Goal: Book appointment/travel/reservation

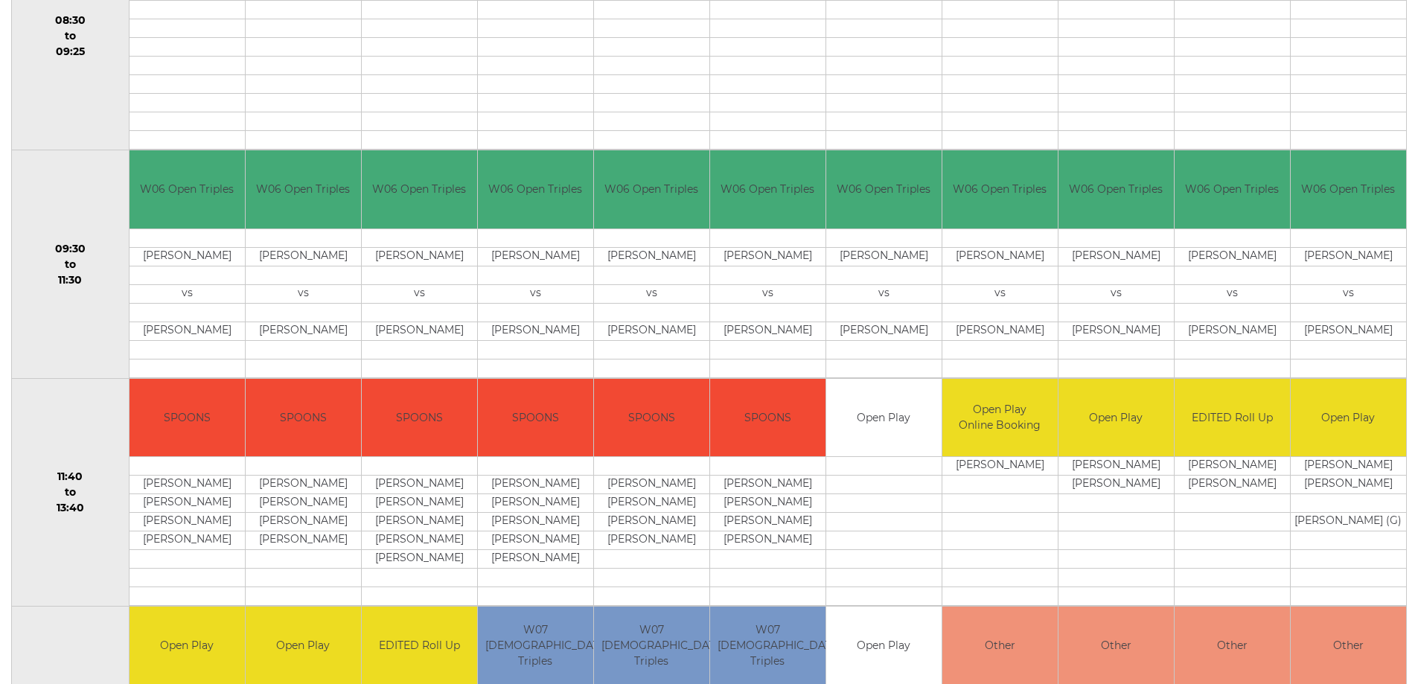
scroll to position [447, 0]
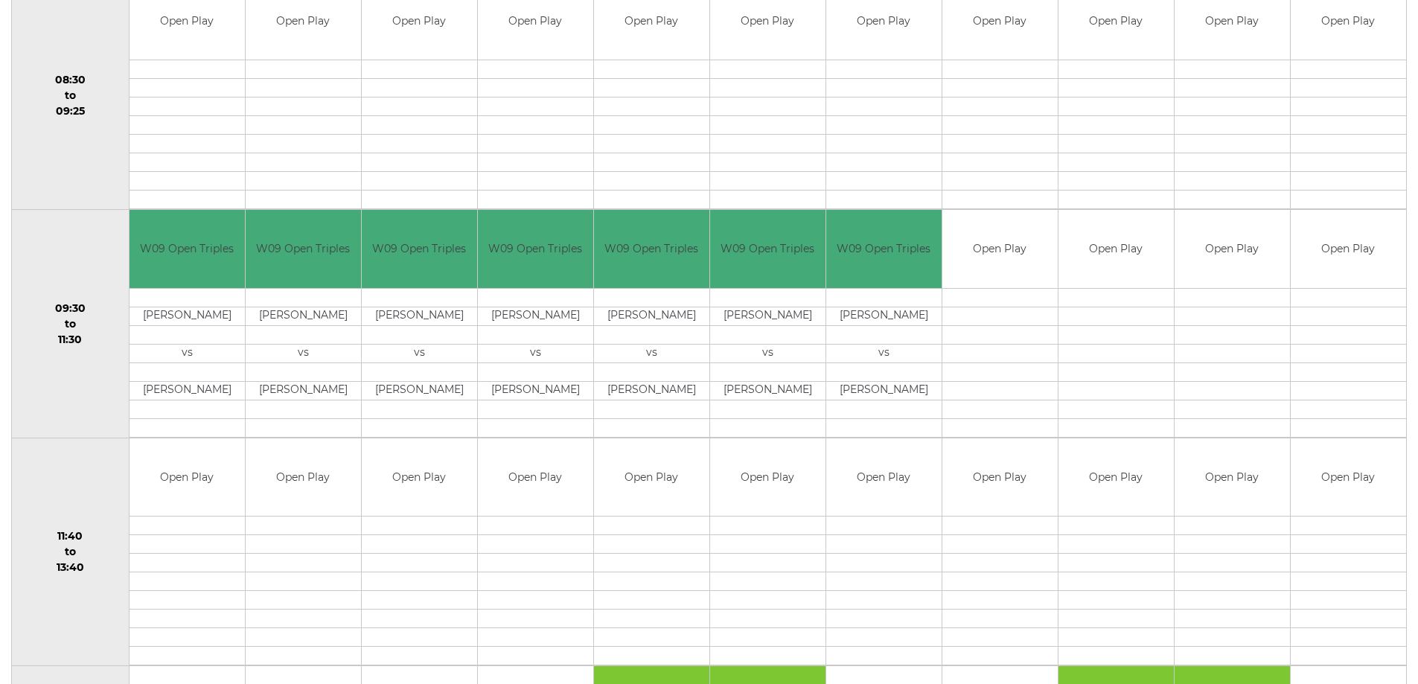
scroll to position [372, 0]
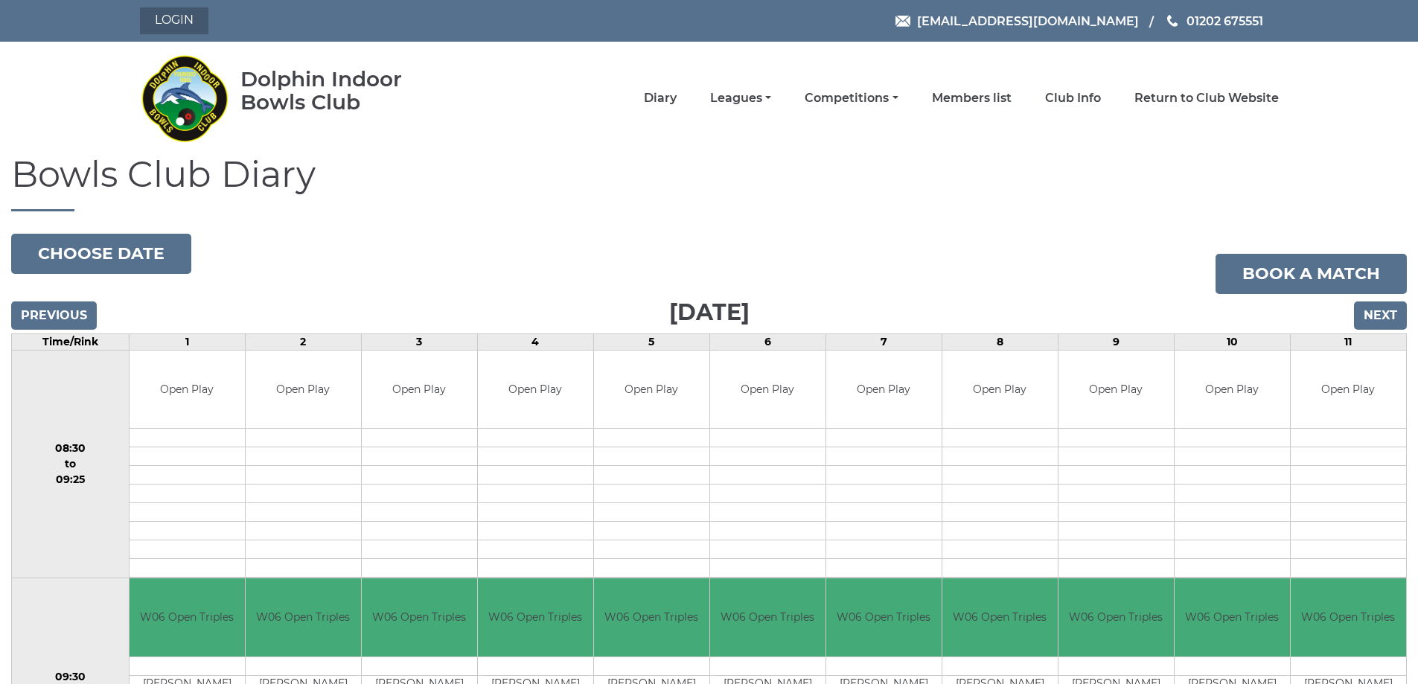
click at [189, 21] on link "Login" at bounding box center [174, 20] width 68 height 27
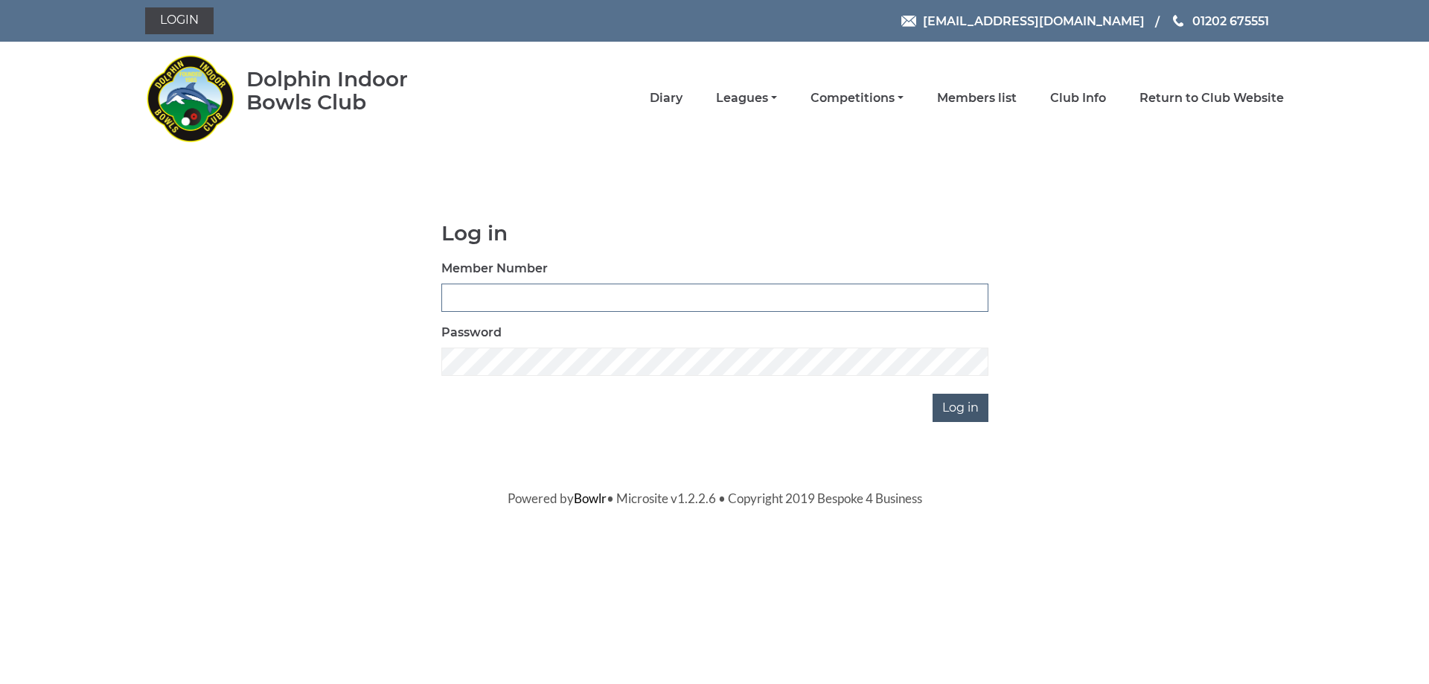
type input "3541"
click at [964, 400] on input "Log in" at bounding box center [961, 408] width 56 height 28
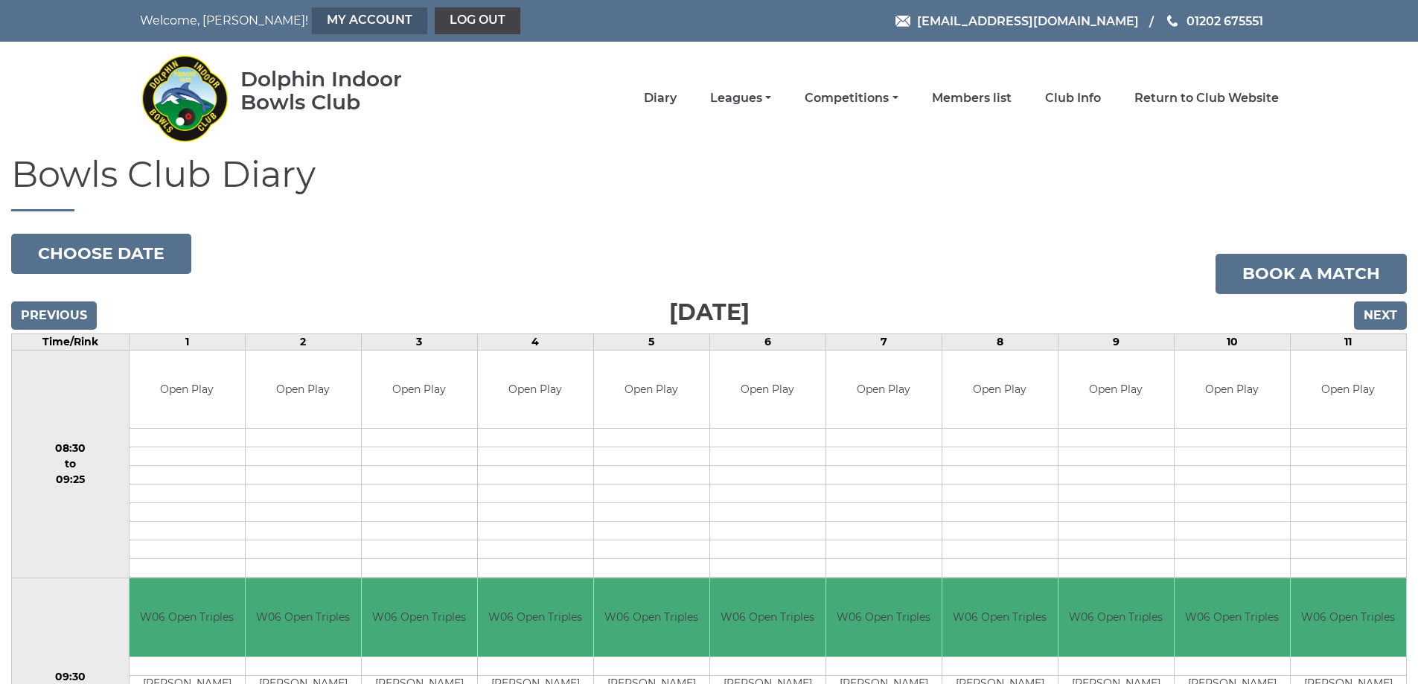
click at [316, 25] on link "My Account" at bounding box center [369, 20] width 115 height 27
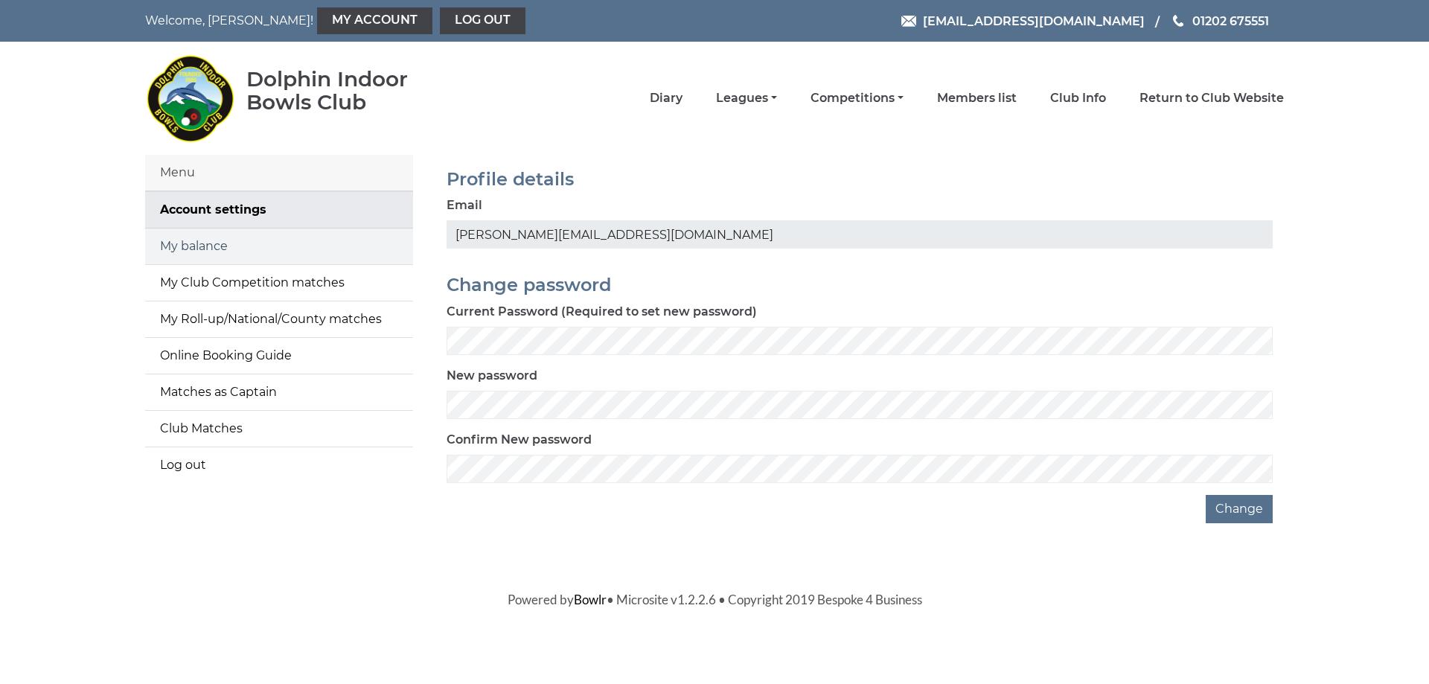
click at [226, 248] on link "My balance" at bounding box center [279, 247] width 268 height 36
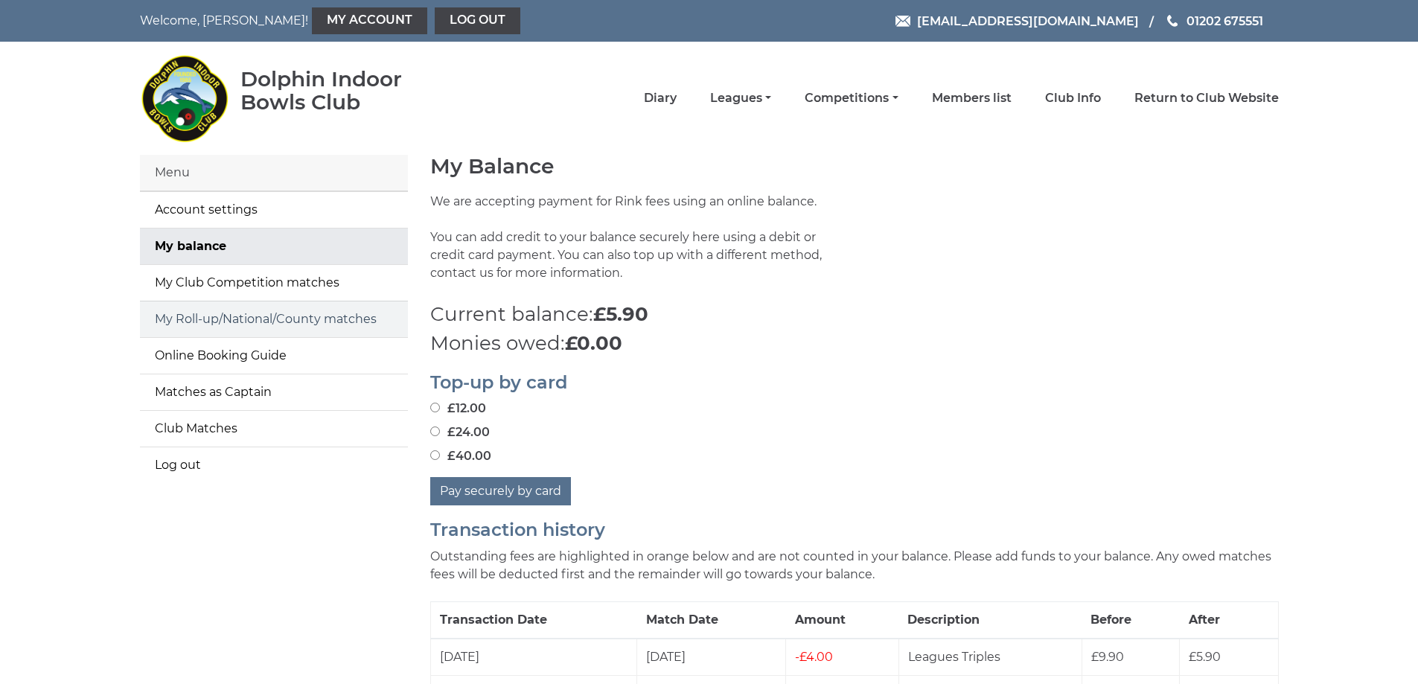
click at [245, 317] on link "My Roll-up/National/County matches" at bounding box center [274, 319] width 268 height 36
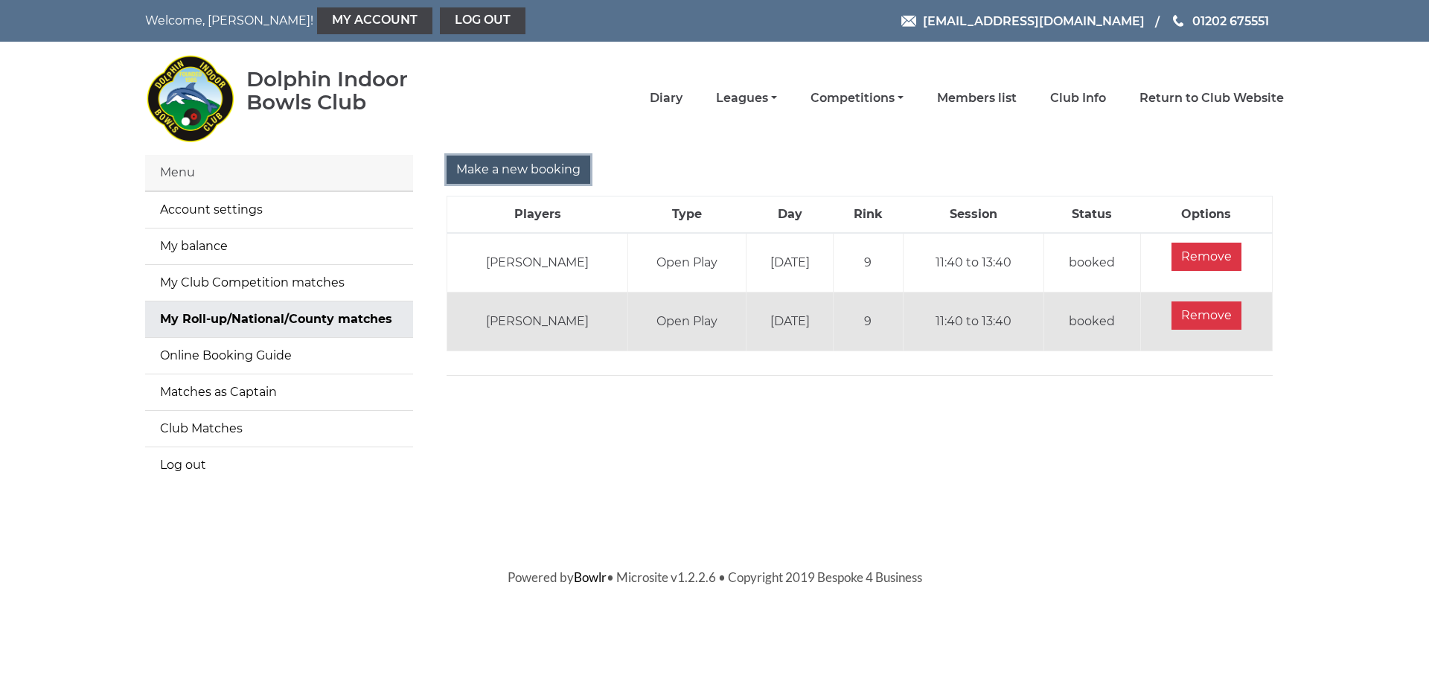
click at [505, 165] on input "Make a new booking" at bounding box center [519, 170] width 144 height 28
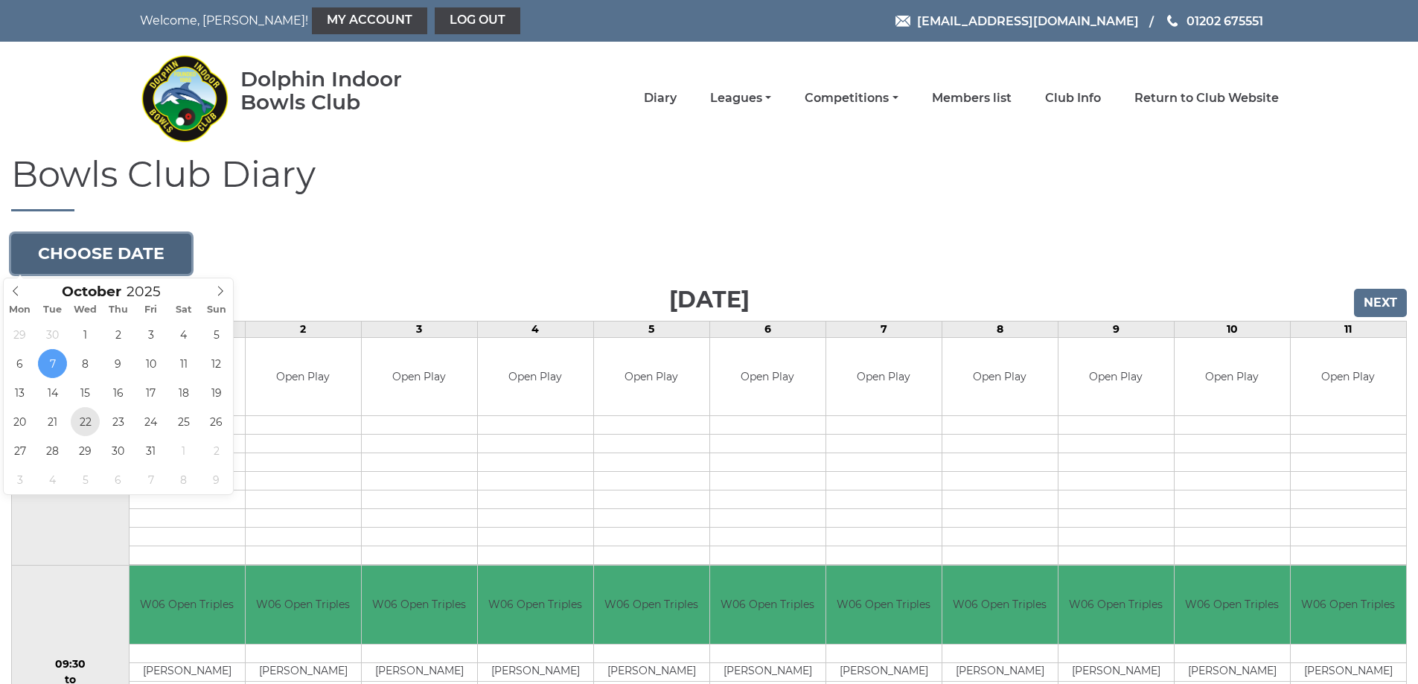
type input "[DATE]"
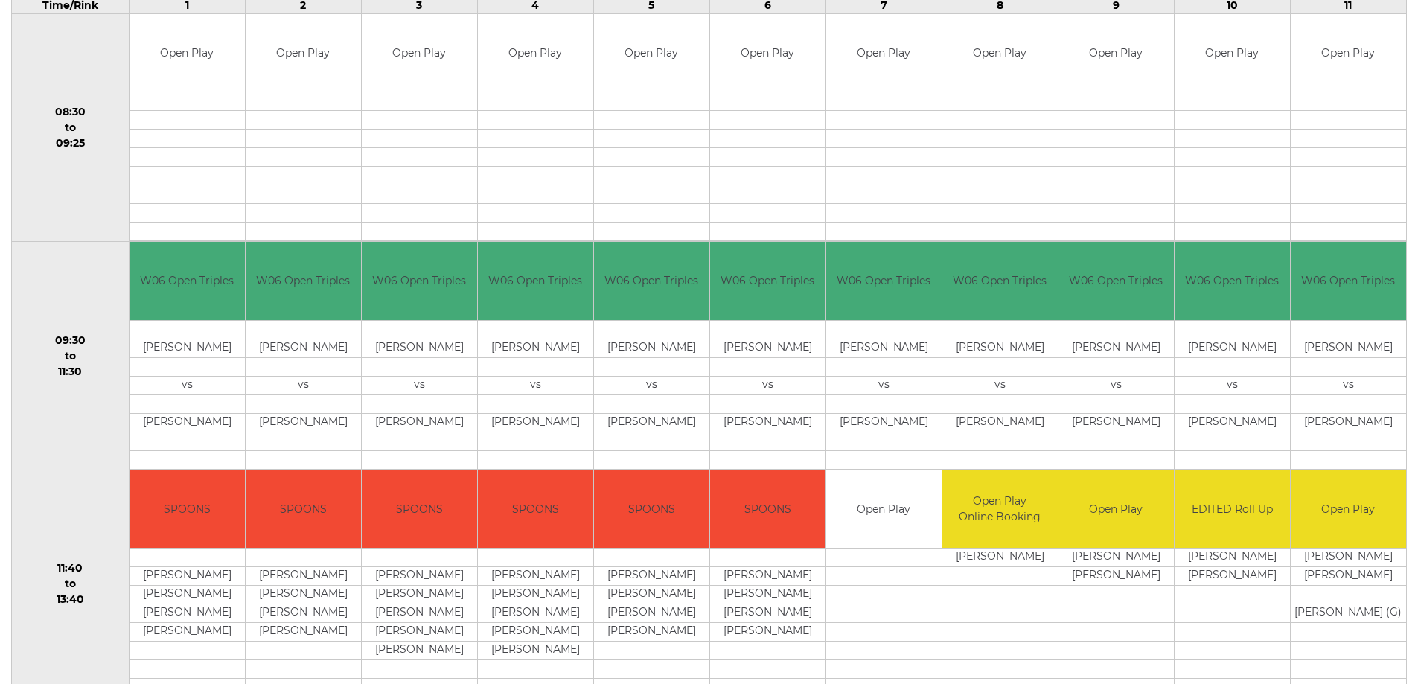
scroll to position [372, 0]
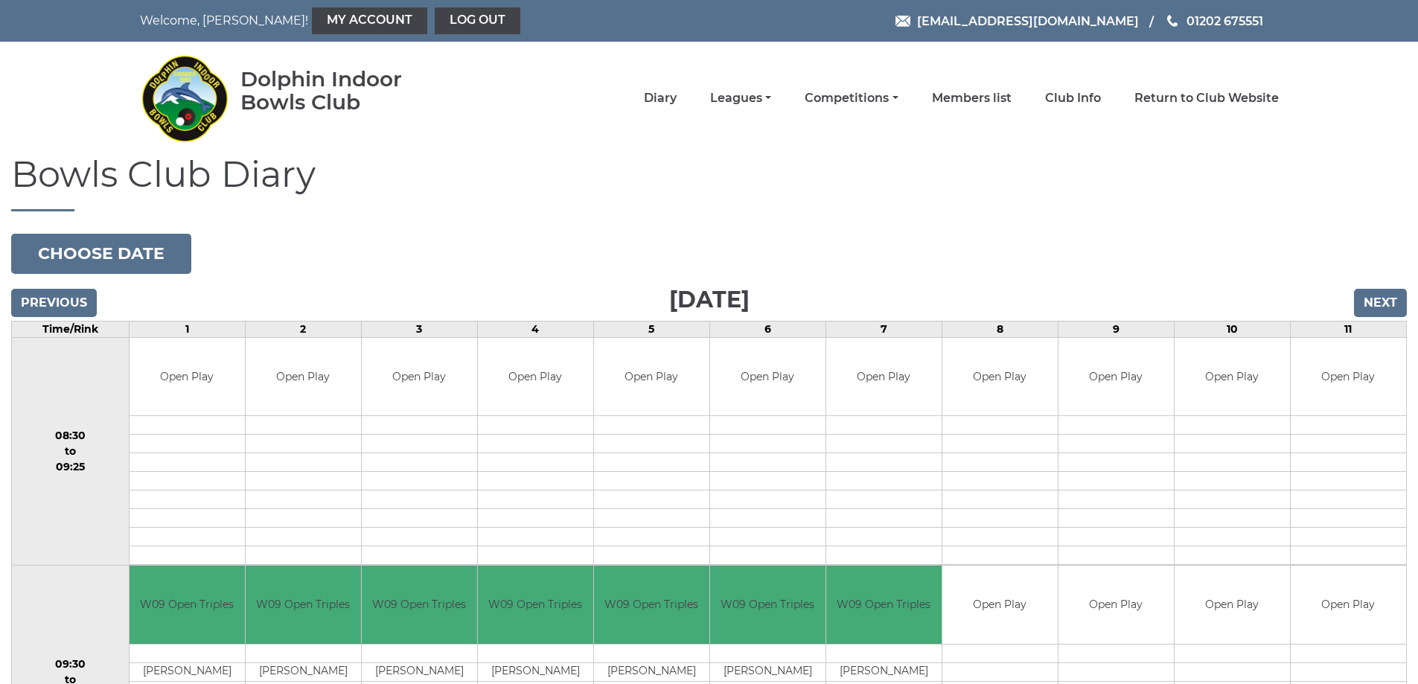
scroll to position [372, 0]
click at [100, 252] on button "Choose date" at bounding box center [101, 254] width 180 height 40
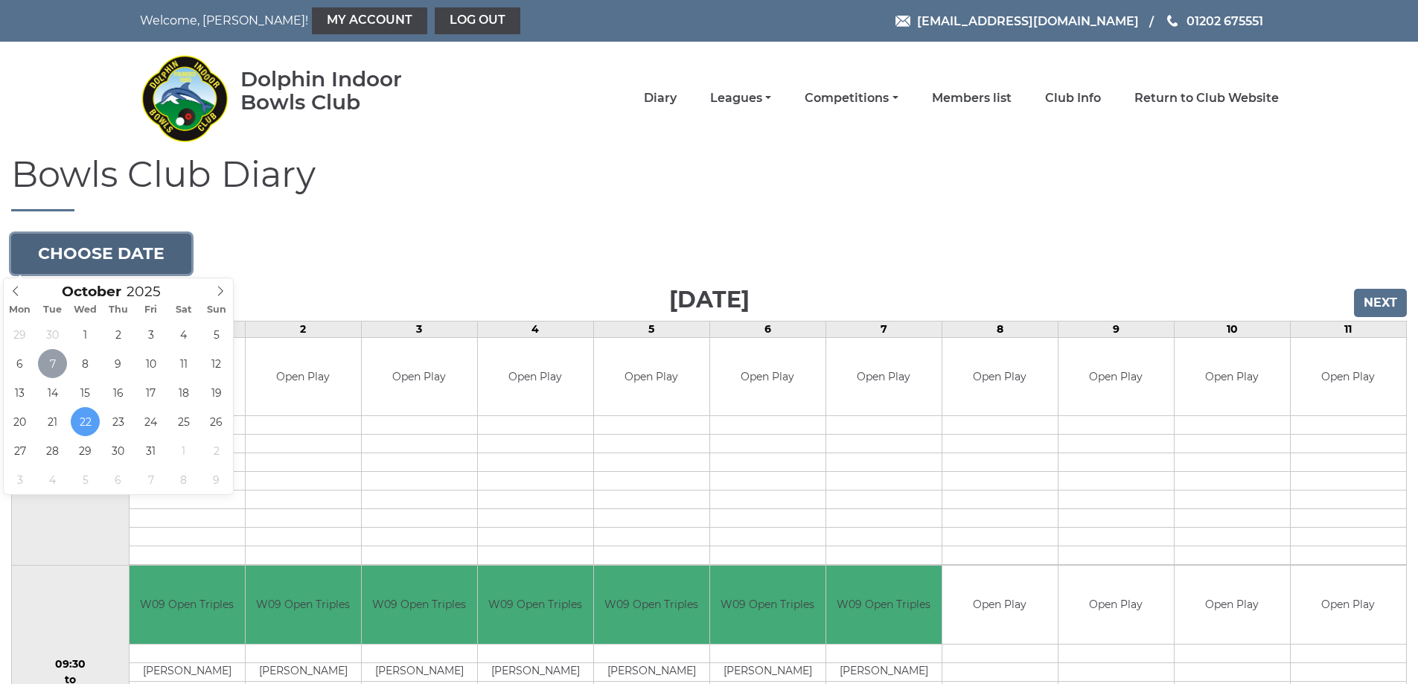
type input "2025-10-07"
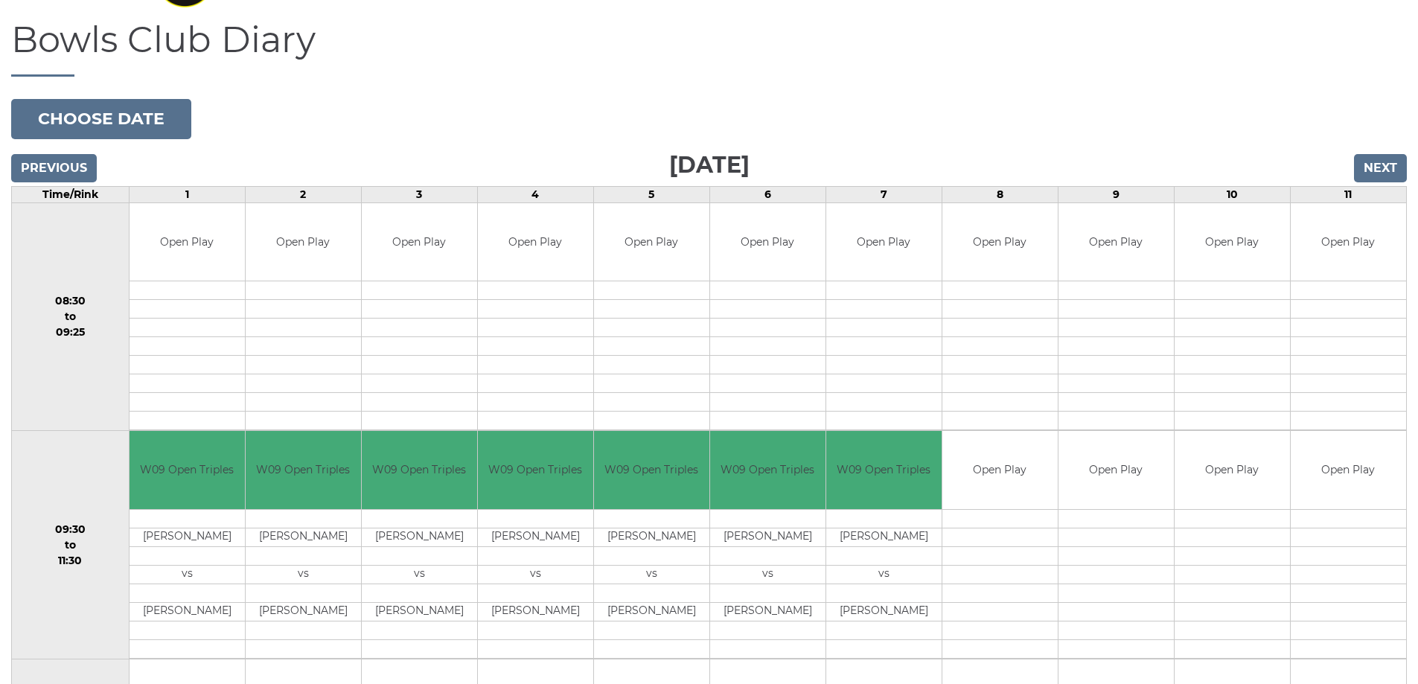
scroll to position [149, 0]
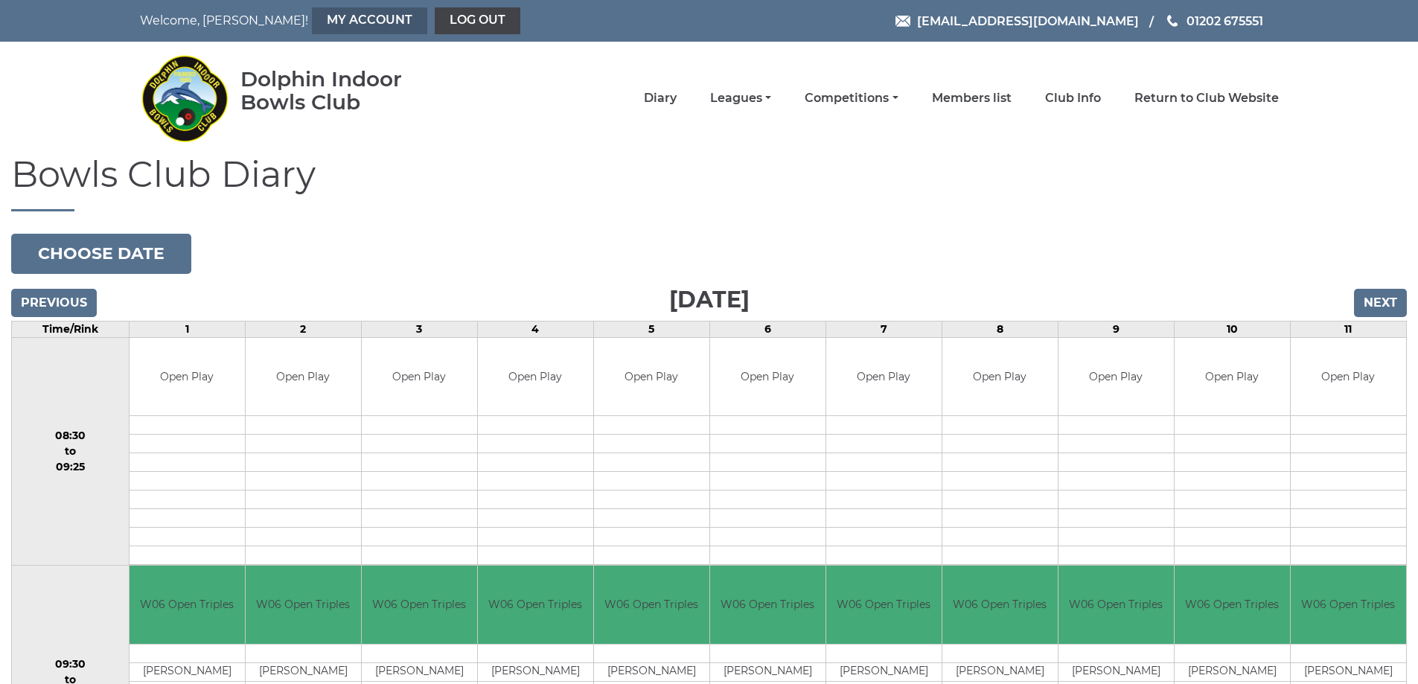
click at [312, 18] on link "My Account" at bounding box center [369, 20] width 115 height 27
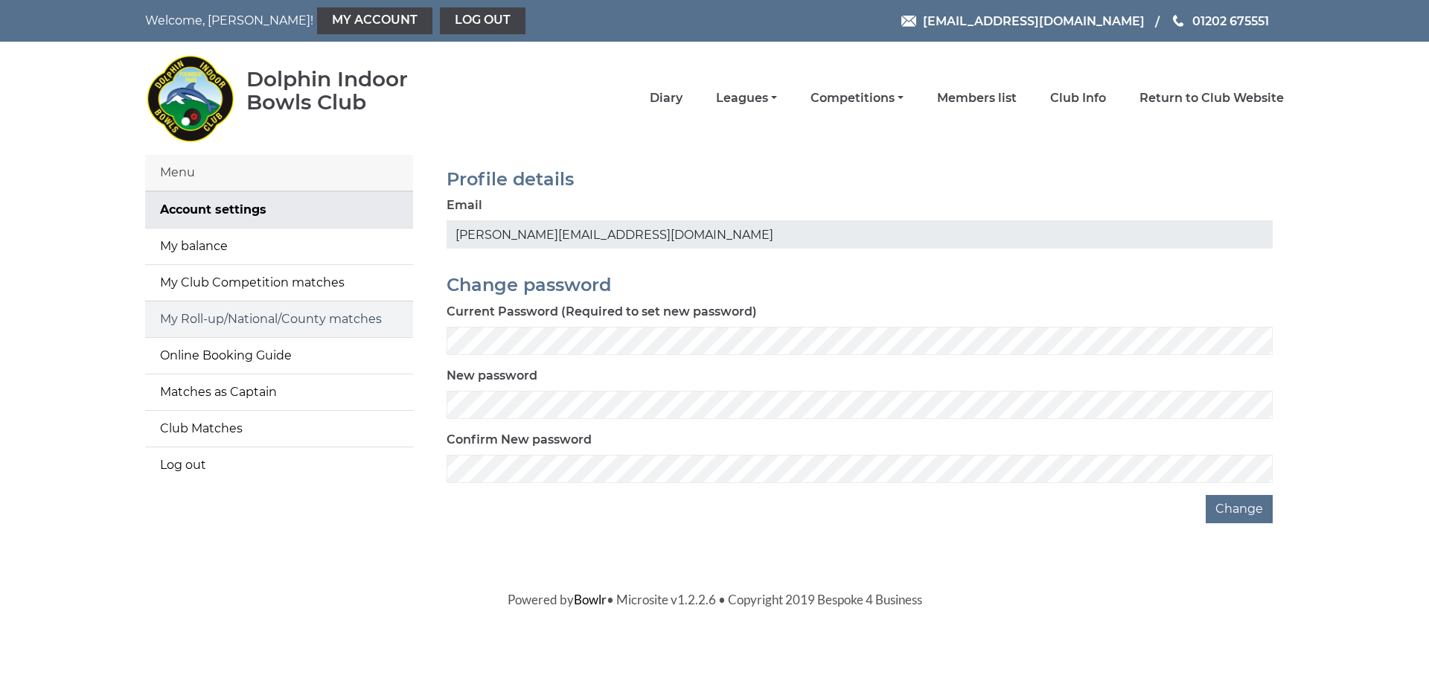
click at [228, 316] on link "My Roll-up/National/County matches" at bounding box center [279, 319] width 268 height 36
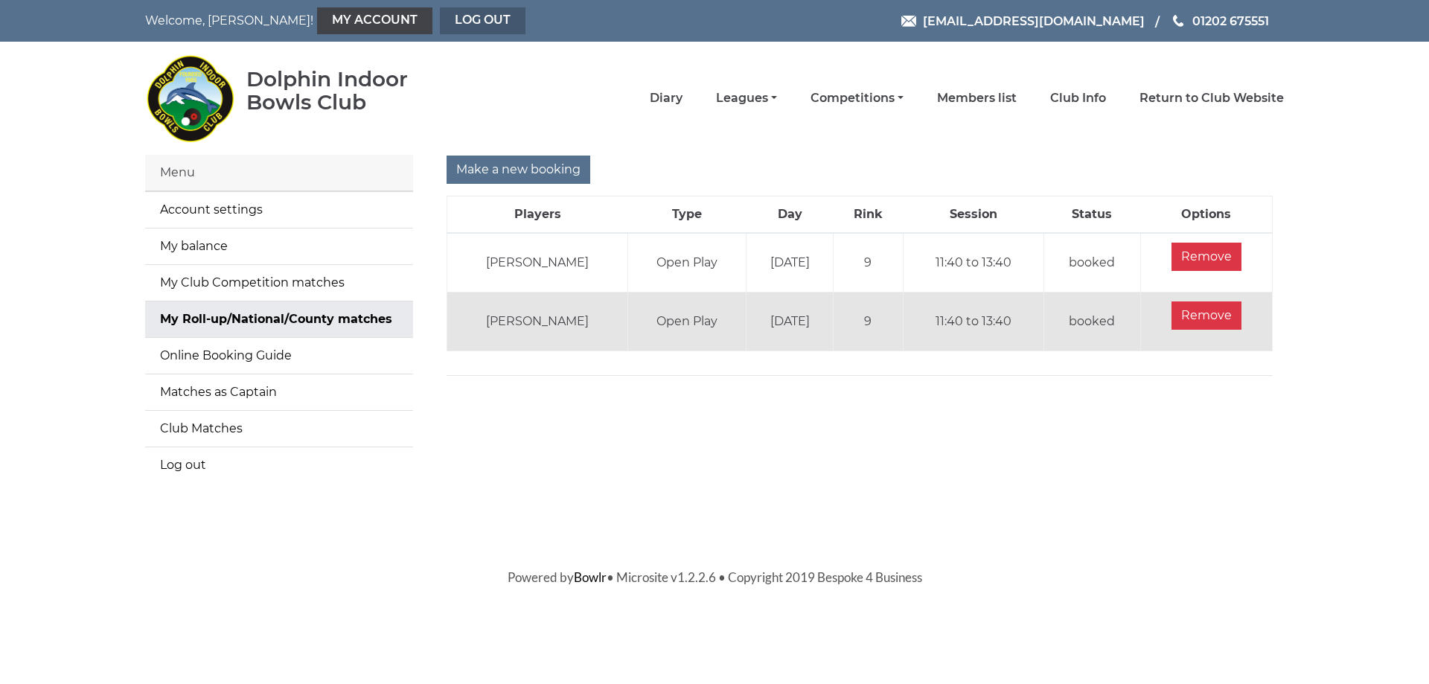
click at [440, 20] on link "Log out" at bounding box center [483, 20] width 86 height 27
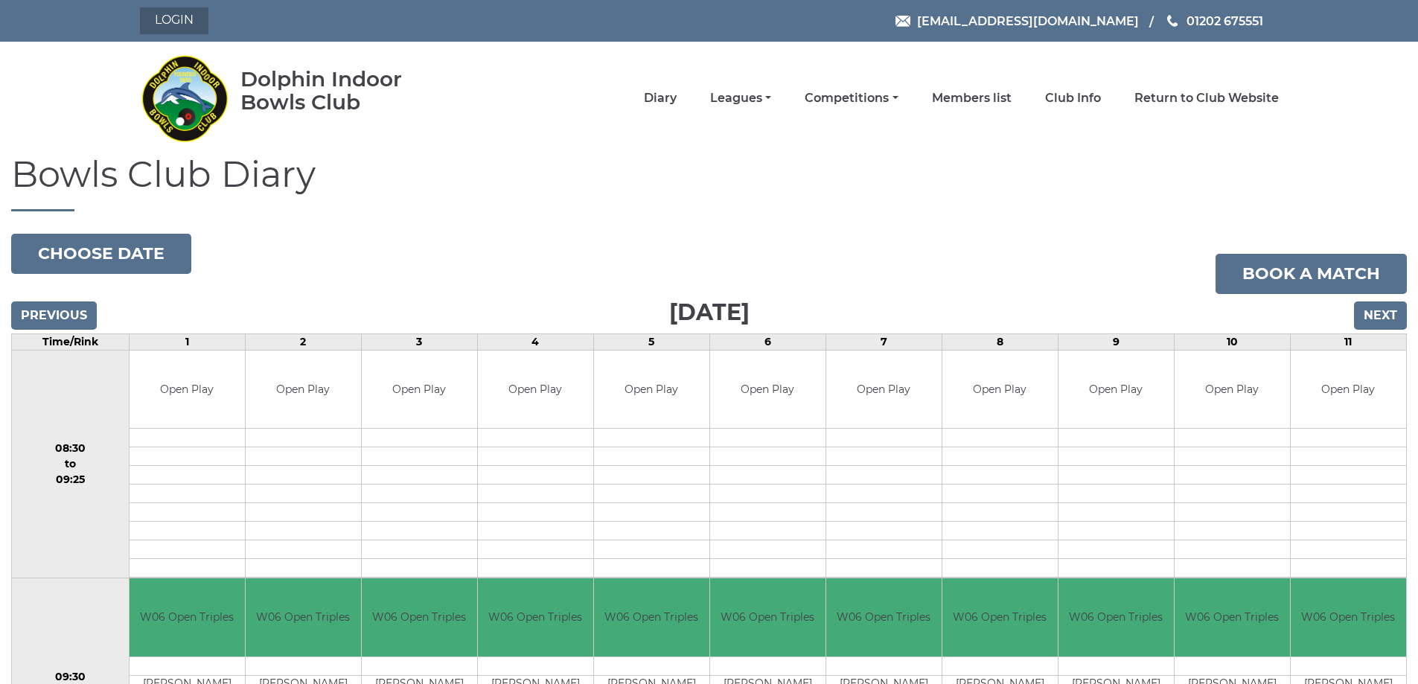
click at [166, 19] on link "Login" at bounding box center [174, 20] width 68 height 27
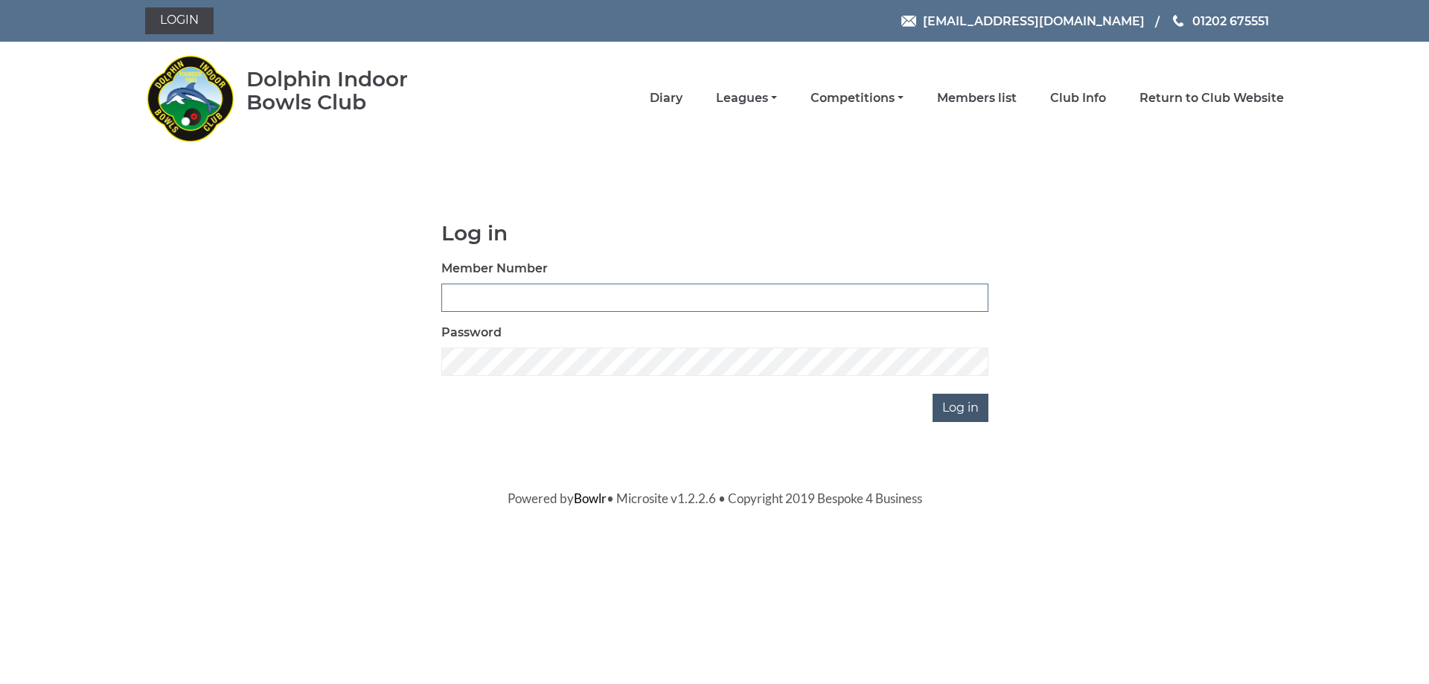
type input "3541"
click at [969, 409] on input "Log in" at bounding box center [961, 408] width 56 height 28
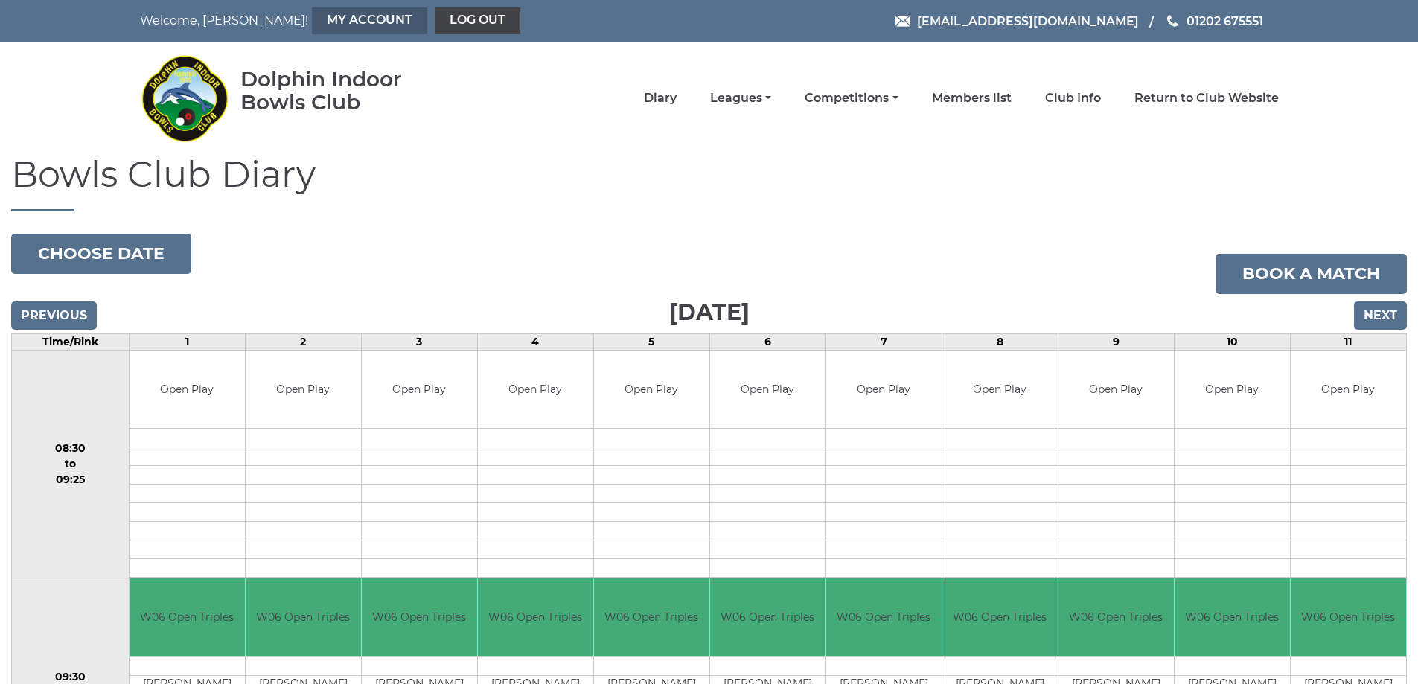
click at [319, 21] on link "My Account" at bounding box center [369, 20] width 115 height 27
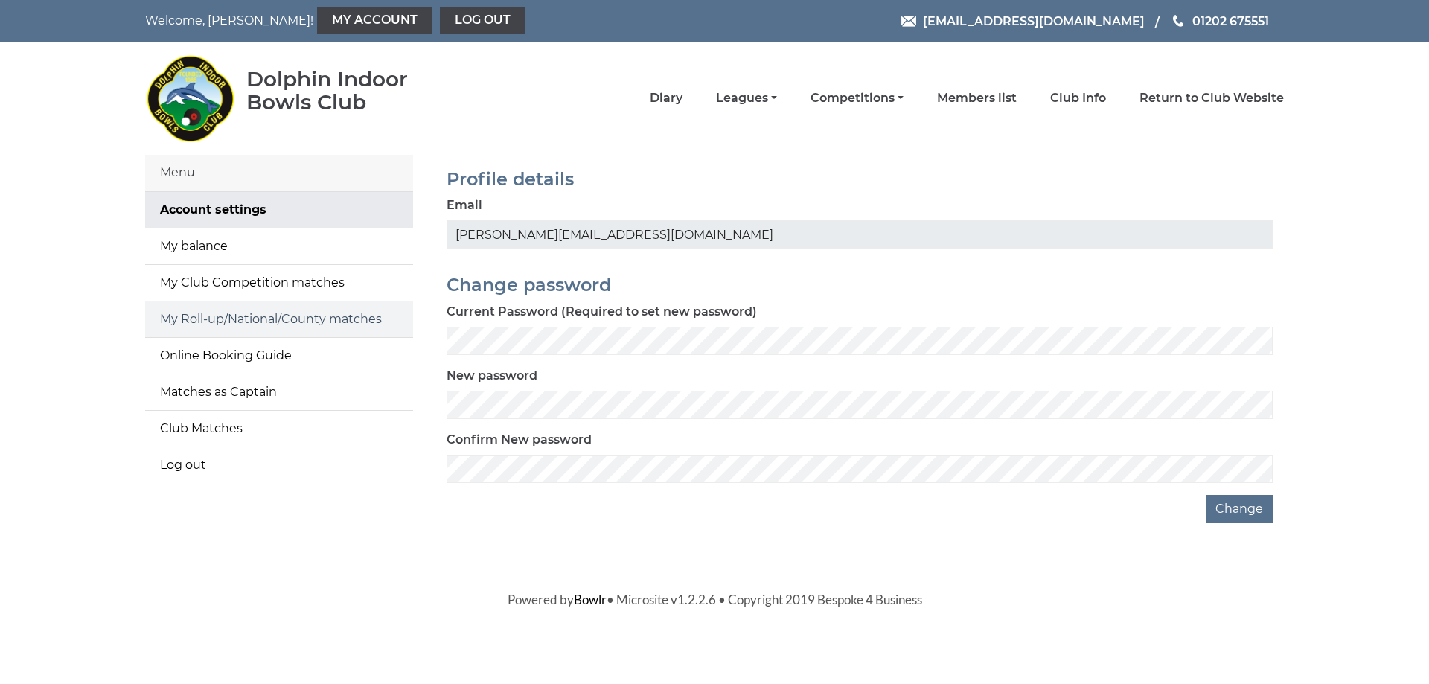
click at [233, 310] on link "My Roll-up/National/County matches" at bounding box center [279, 319] width 268 height 36
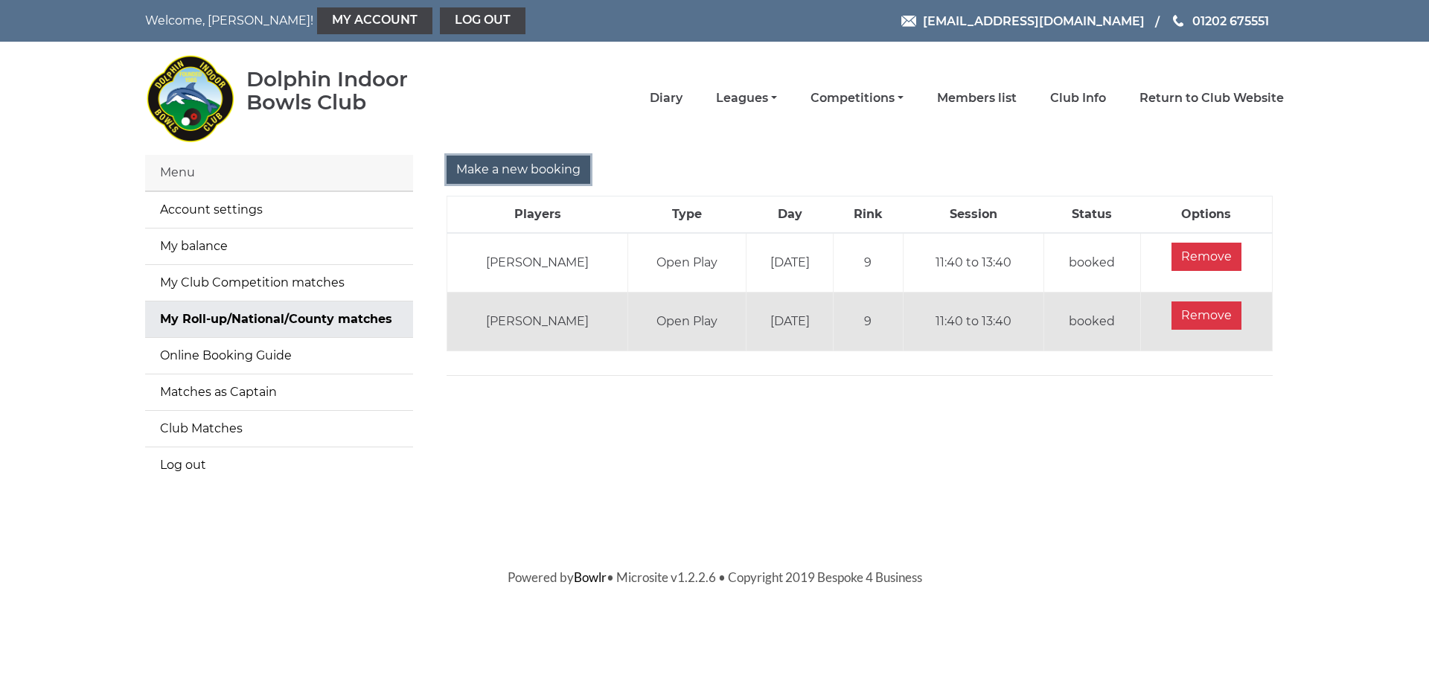
click at [558, 167] on input "Make a new booking" at bounding box center [519, 170] width 144 height 28
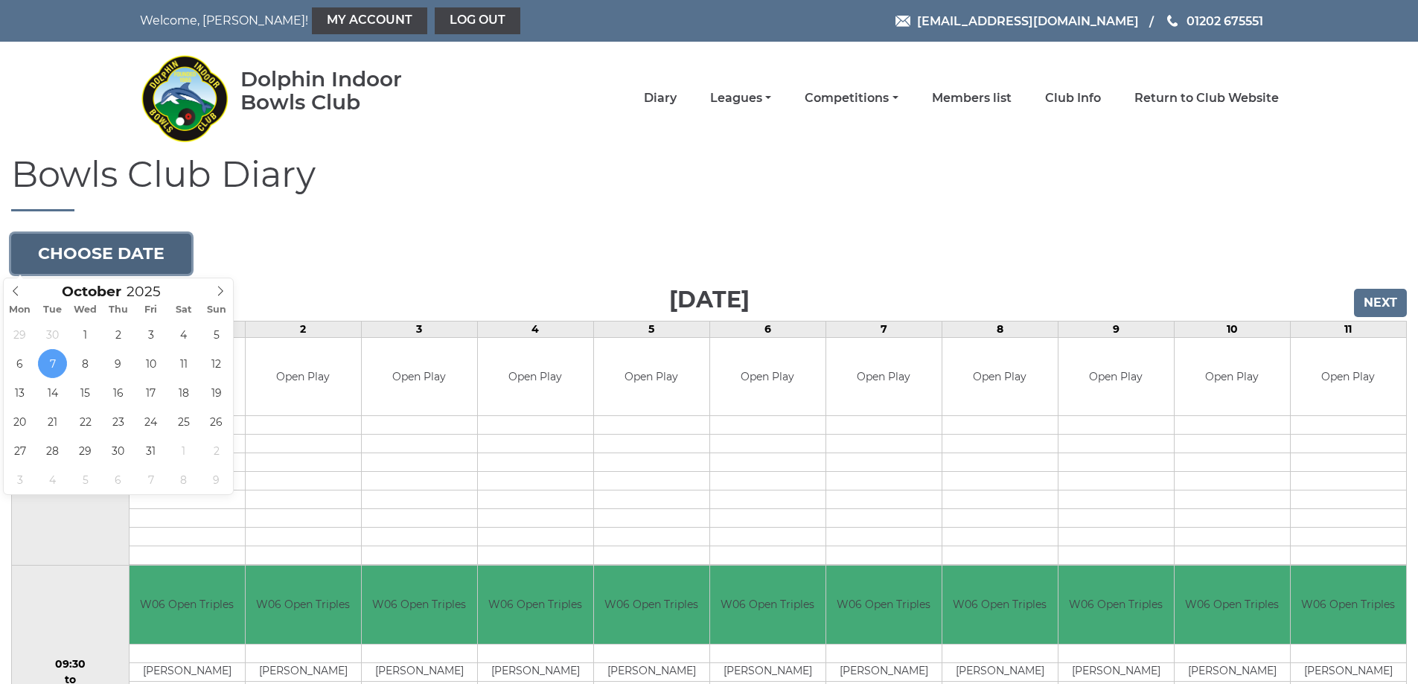
click at [135, 253] on button "Choose date" at bounding box center [101, 254] width 180 height 40
type input "[DATE]"
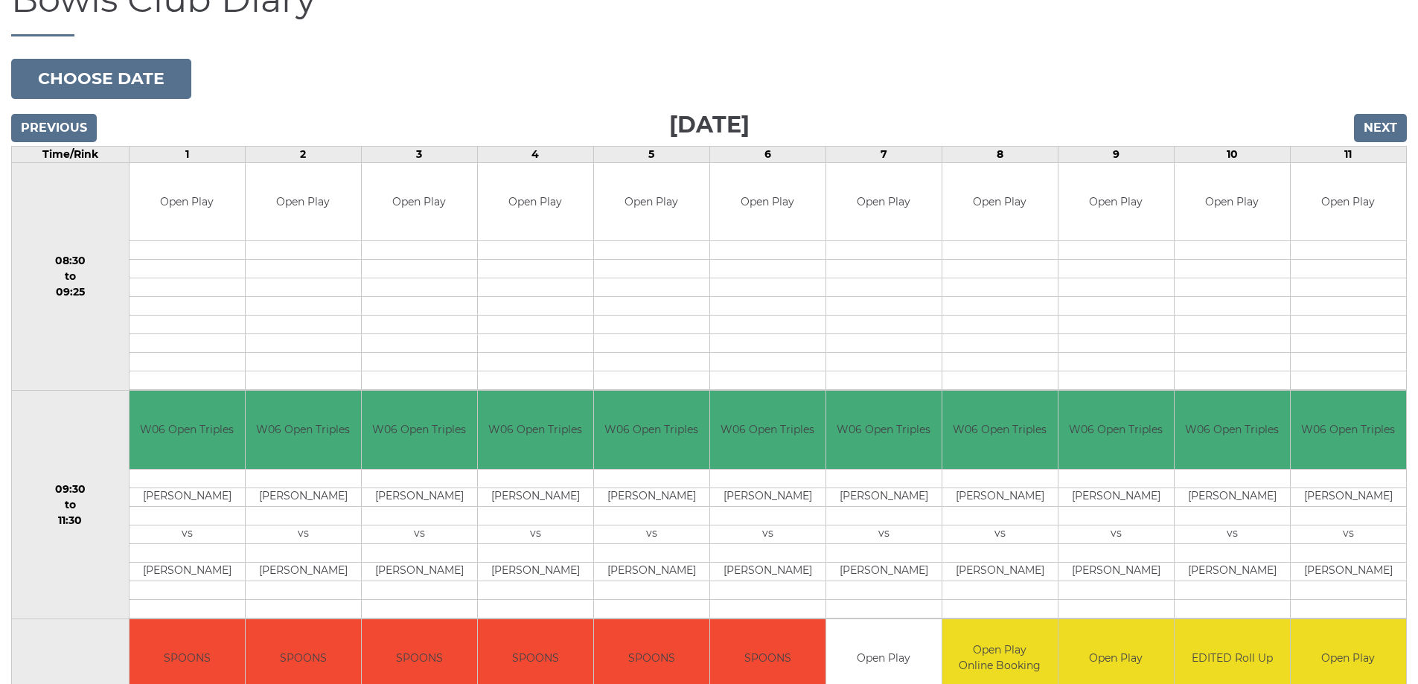
scroll to position [149, 0]
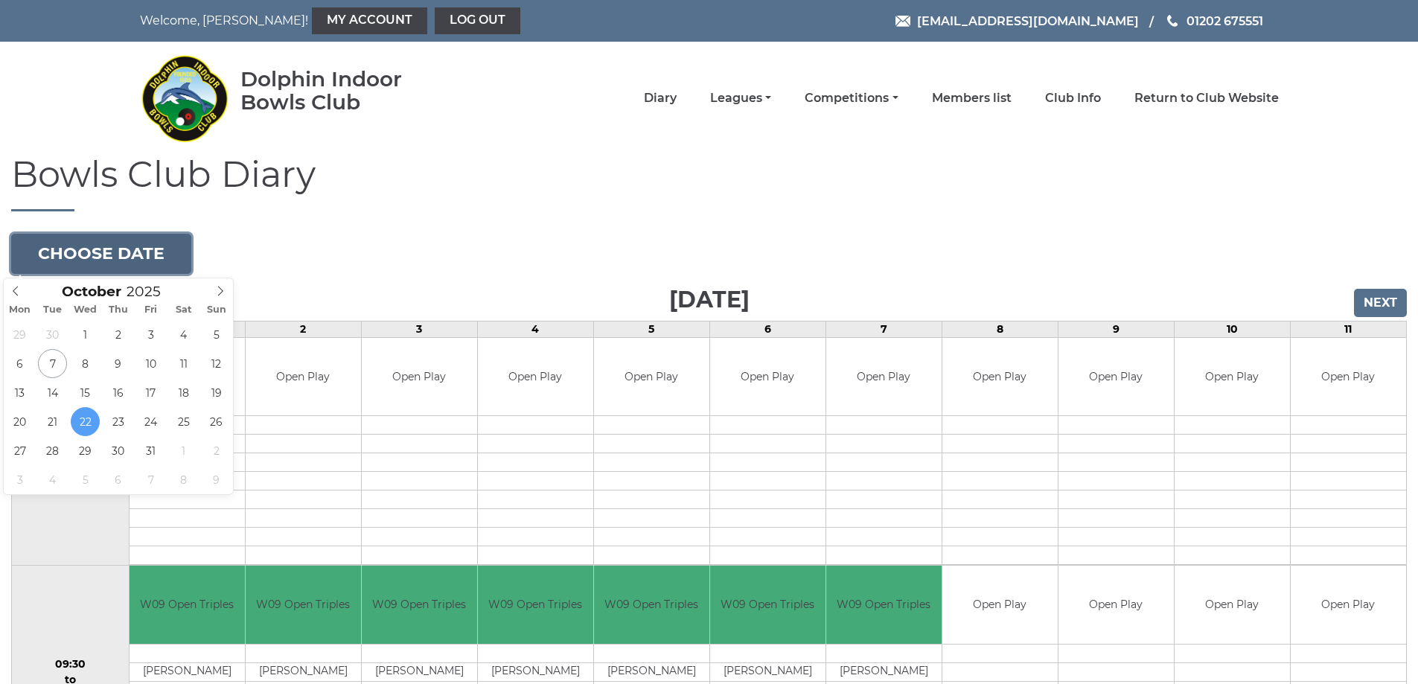
click at [152, 258] on button "Choose date" at bounding box center [101, 254] width 180 height 40
click at [1387, 308] on input "Next" at bounding box center [1380, 303] width 53 height 28
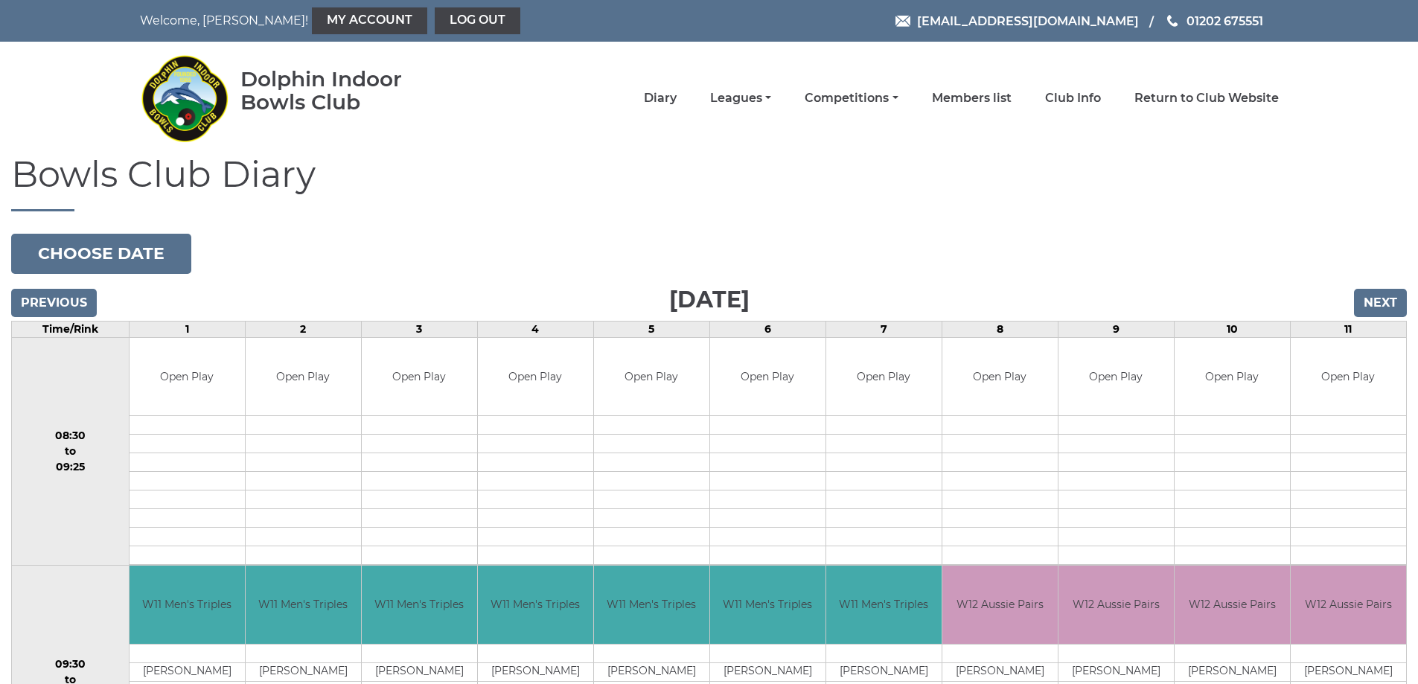
click at [336, 22] on link "My Account" at bounding box center [369, 20] width 115 height 27
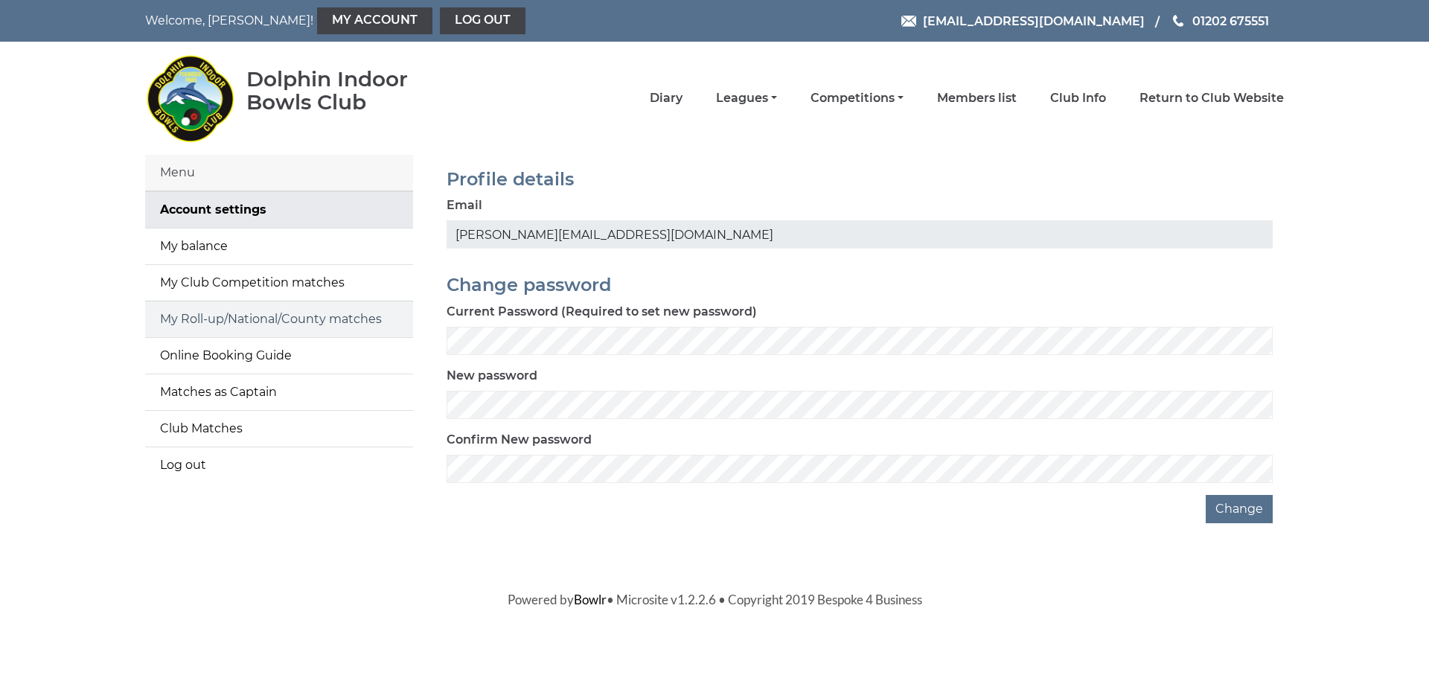
click at [229, 319] on link "My Roll-up/National/County matches" at bounding box center [279, 319] width 268 height 36
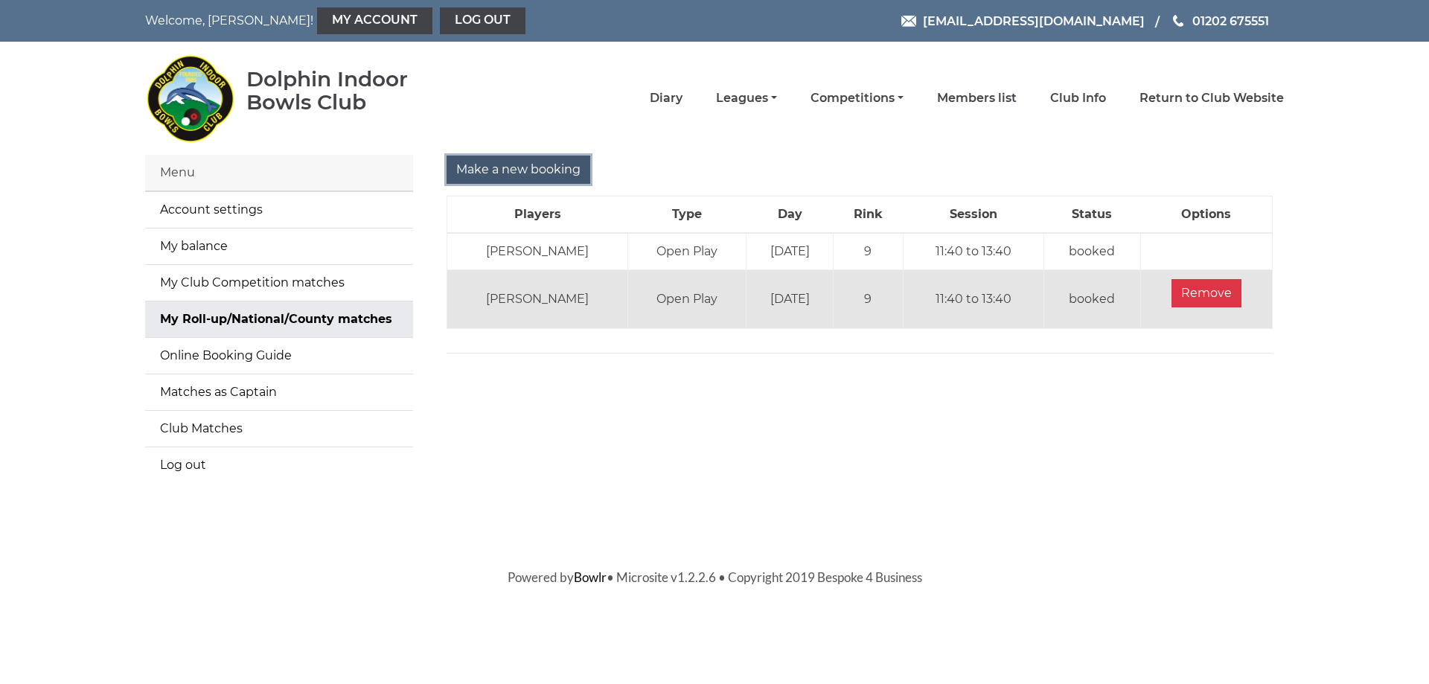
click at [468, 170] on input "Make a new booking" at bounding box center [519, 170] width 144 height 28
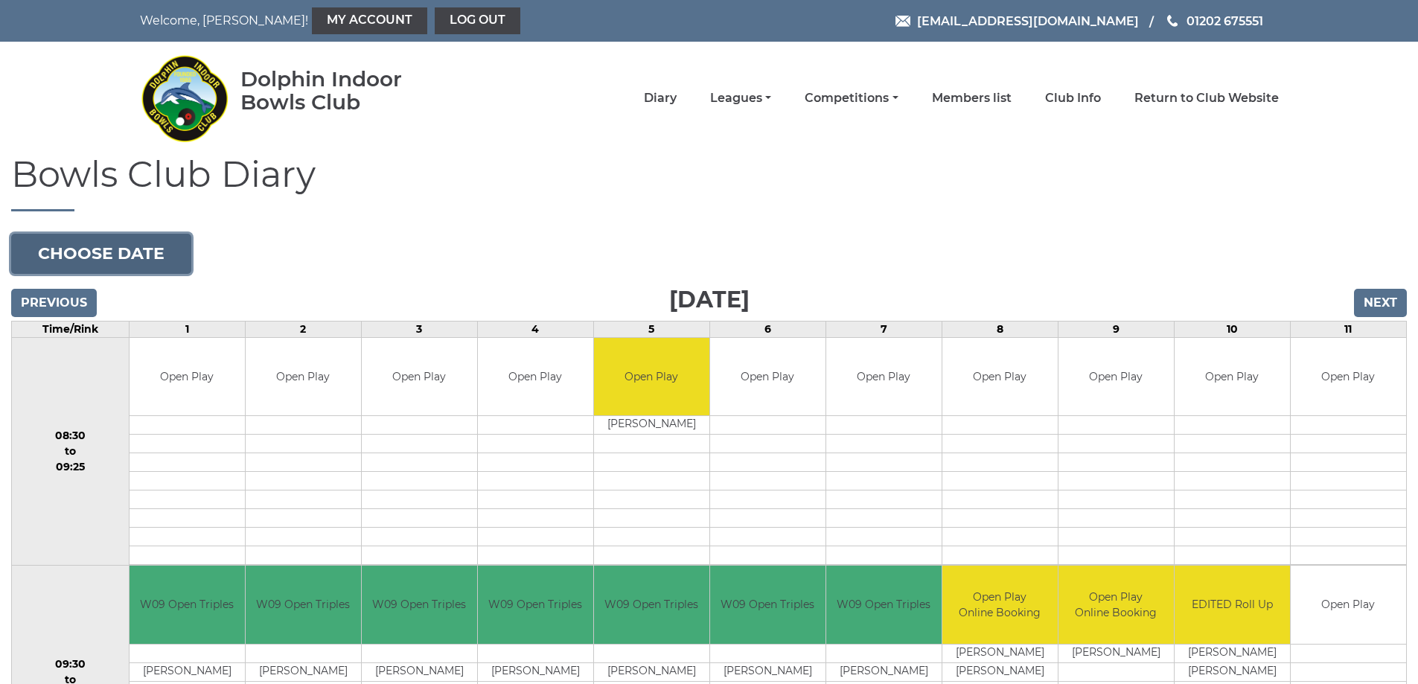
click at [129, 252] on button "Choose date" at bounding box center [101, 254] width 180 height 40
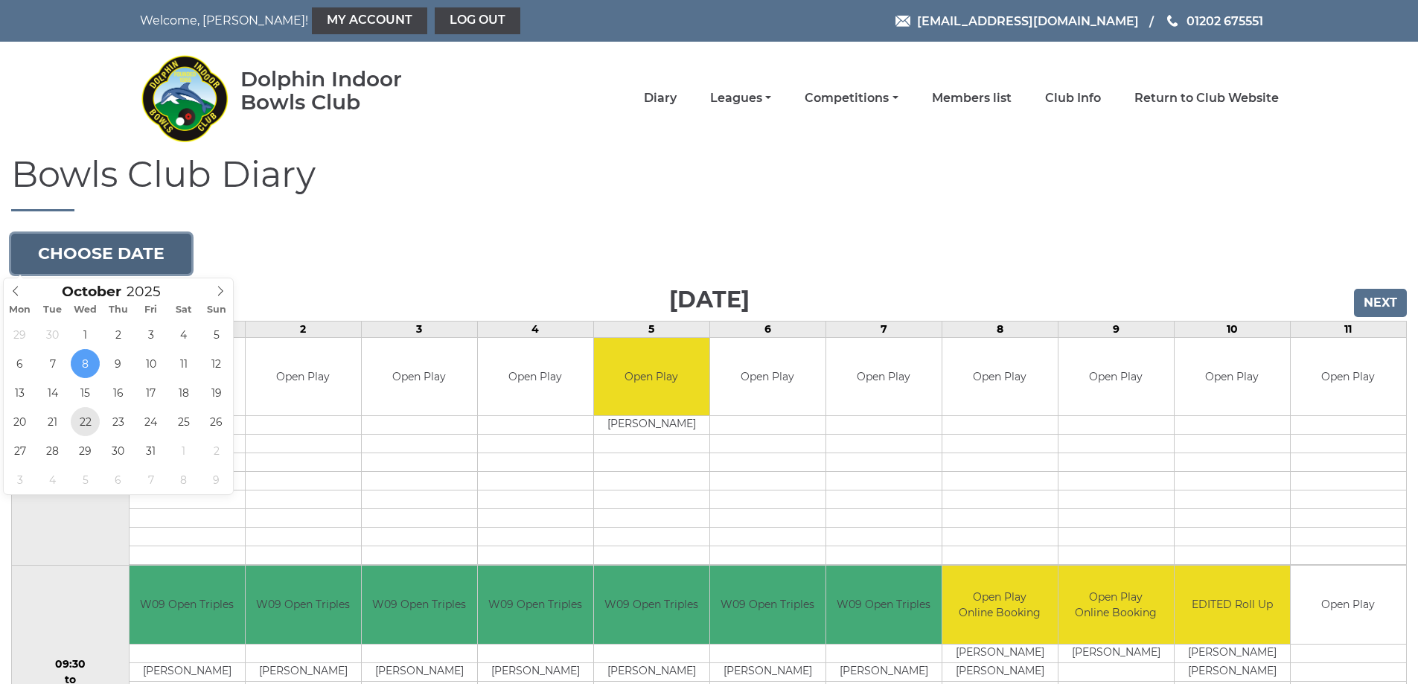
type input "[DATE]"
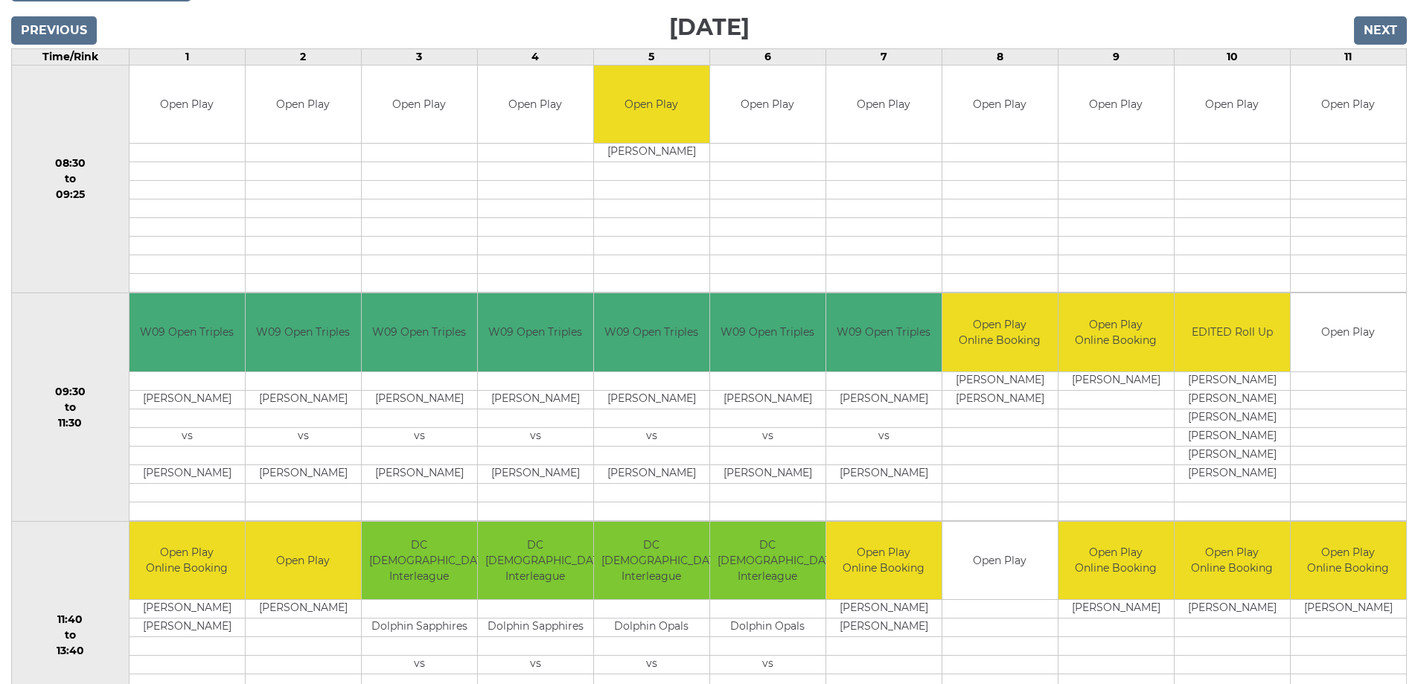
scroll to position [298, 0]
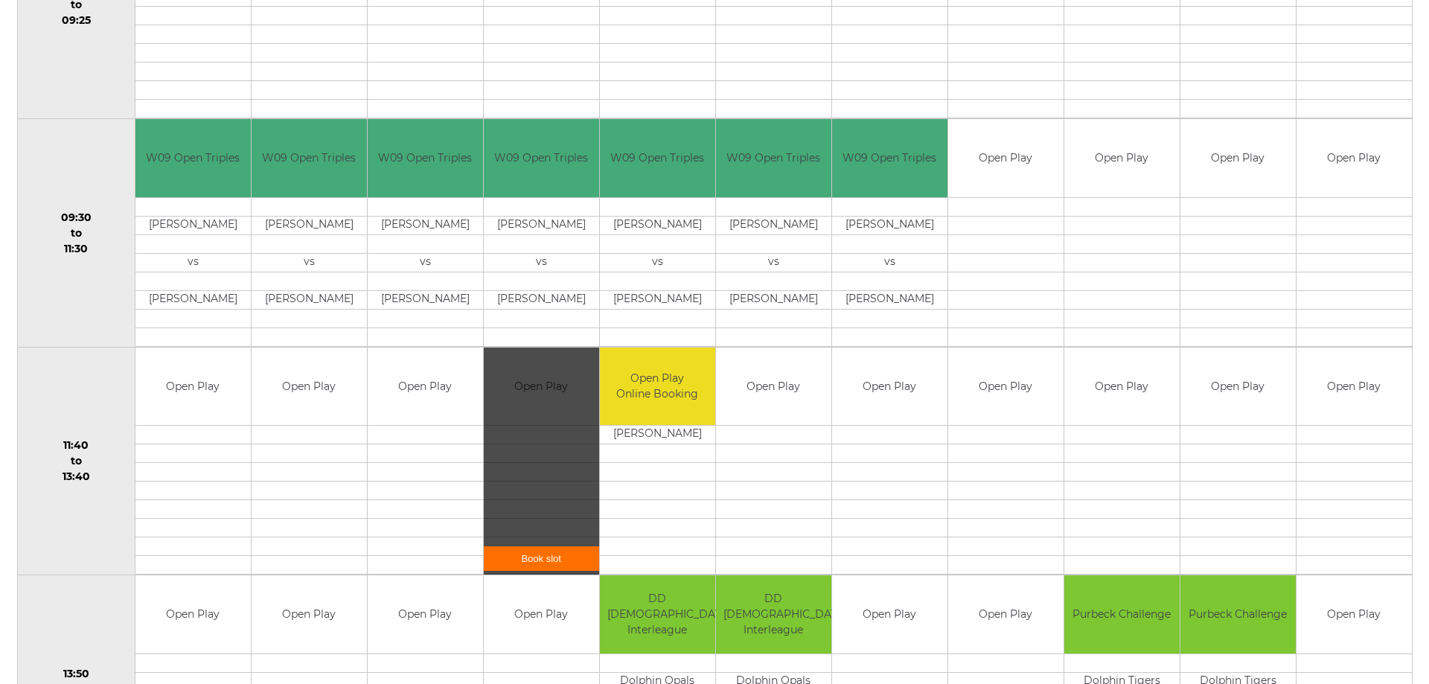
scroll to position [447, 0]
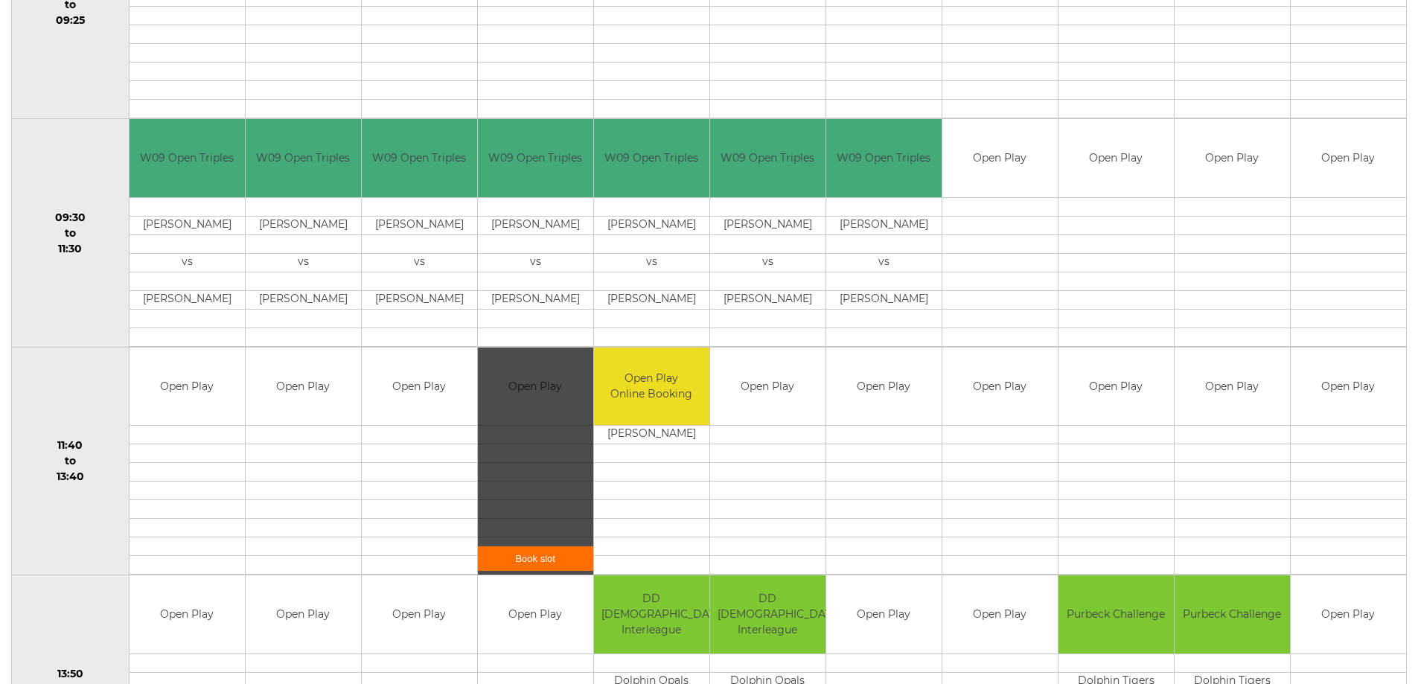
click at [535, 564] on link "Book slot" at bounding box center [535, 558] width 115 height 25
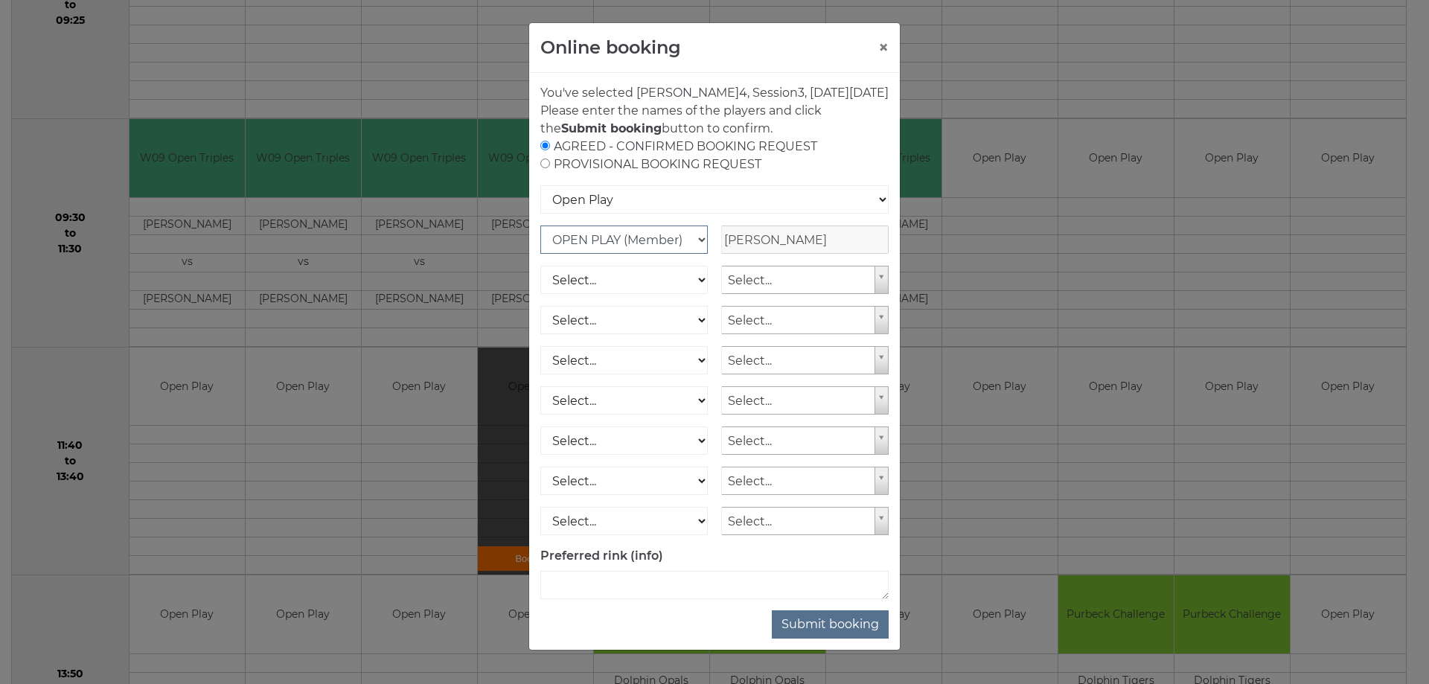
click at [582, 253] on select "OPEN PLAY (Member) SPOONS (Member) 16 - 30 Club (Member) National County (Membe…" at bounding box center [623, 240] width 167 height 28
click at [540, 243] on select "OPEN PLAY (Member) SPOONS (Member) 16 - 30 Club (Member) National County (Membe…" at bounding box center [623, 240] width 167 height 28
click at [822, 636] on button "Submit booking" at bounding box center [830, 624] width 117 height 28
